Goal: Task Accomplishment & Management: Manage account settings

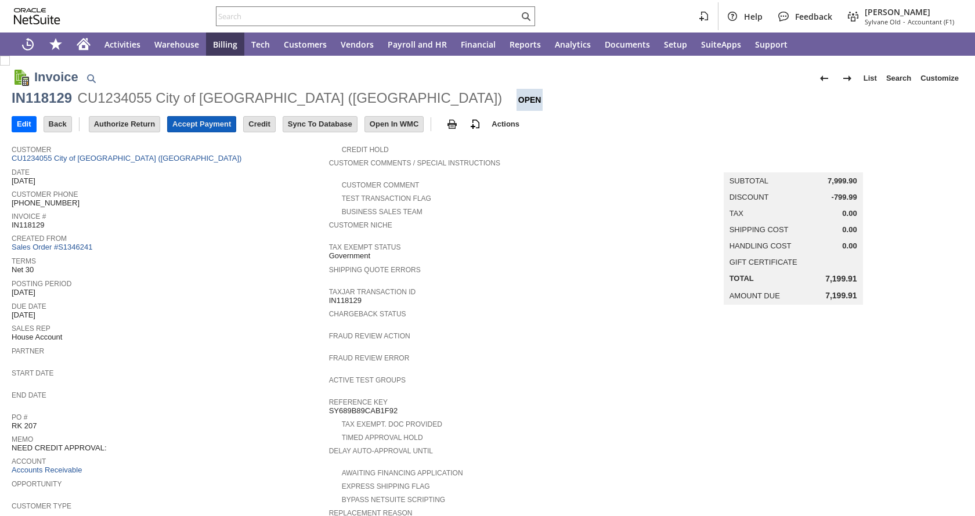
click at [212, 127] on input "Accept Payment" at bounding box center [202, 124] width 68 height 15
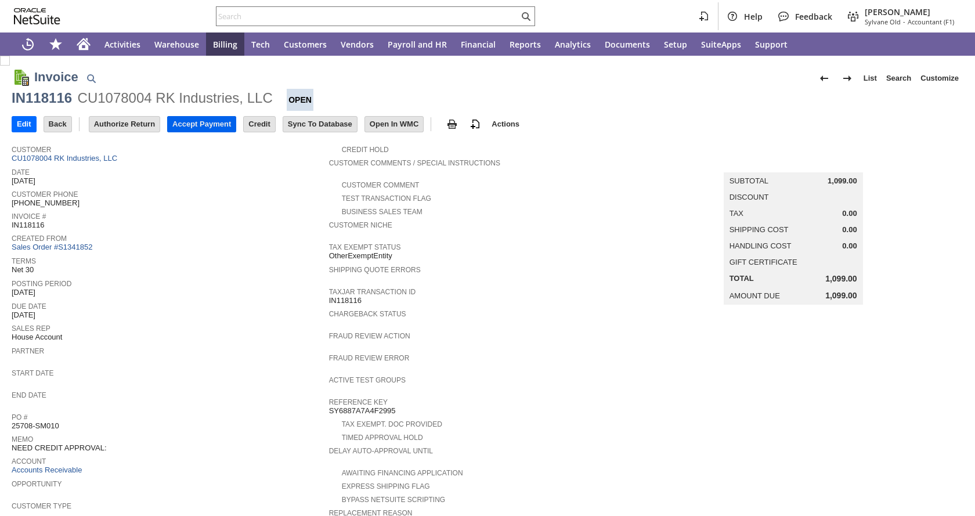
click at [208, 119] on input "Accept Payment" at bounding box center [202, 124] width 68 height 15
